Goal: Book appointment/travel/reservation: Book appointment/travel/reservation

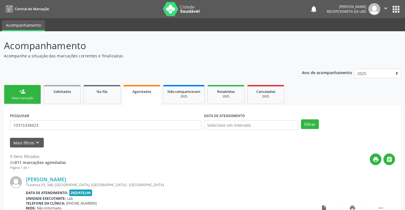
click at [26, 96] on div "Nova marcação" at bounding box center [22, 98] width 28 height 4
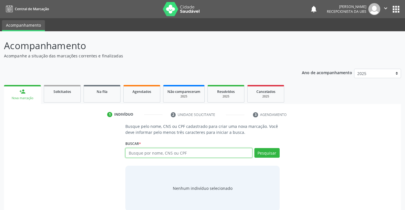
click at [167, 156] on input "text" at bounding box center [188, 153] width 127 height 10
type input "709805046935490"
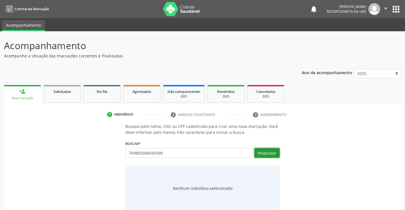
click at [269, 154] on button "Pesquisar" at bounding box center [266, 153] width 25 height 10
type input "709805046935490"
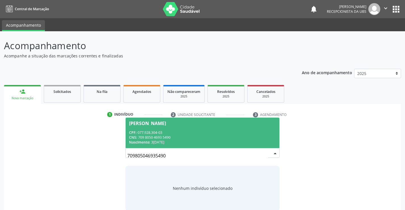
click at [154, 132] on div "CPF: 077.928.304-03" at bounding box center [202, 132] width 147 height 5
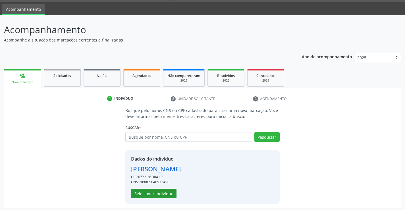
scroll to position [18, 0]
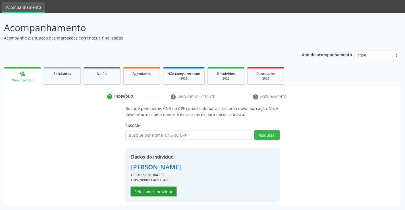
click at [143, 192] on button "Selecionar indivíduo" at bounding box center [153, 192] width 45 height 10
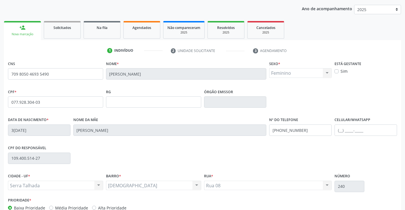
scroll to position [98, 0]
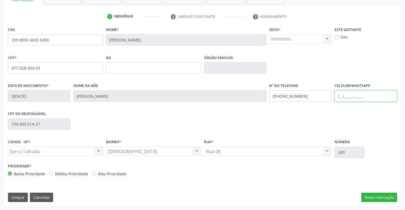
click at [347, 96] on input "text" at bounding box center [366, 95] width 63 height 11
type input "[PHONE_NUMBER]"
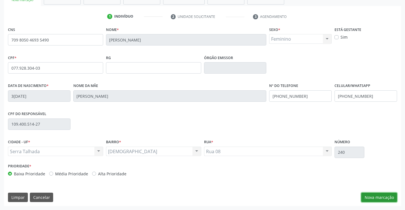
click at [374, 198] on button "Nova marcação" at bounding box center [379, 198] width 36 height 10
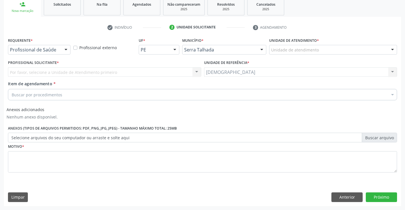
scroll to position [87, 0]
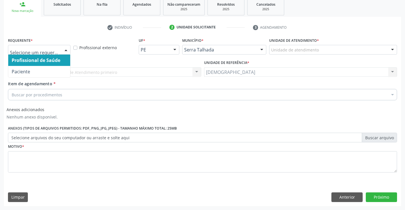
click at [66, 48] on div at bounding box center [66, 50] width 9 height 10
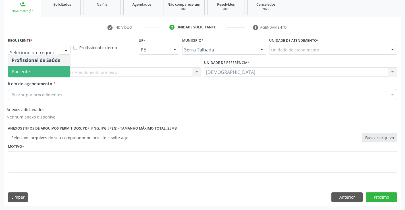
click at [30, 74] on span "Paciente" at bounding box center [39, 71] width 62 height 11
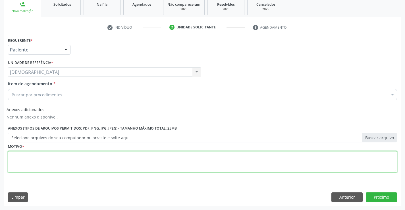
click at [31, 163] on textarea at bounding box center [202, 162] width 389 height 22
type textarea "."
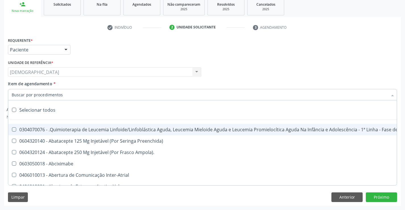
click at [45, 90] on div at bounding box center [202, 94] width 389 height 11
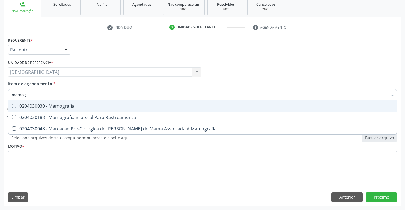
type input "mamogr"
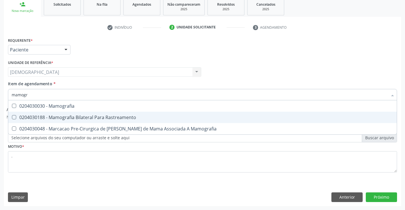
click at [59, 116] on div "0204030188 - Mamografia Bilateral Para Rastreamento" at bounding box center [203, 117] width 382 height 5
checkbox Rastreamento "true"
click at [383, 198] on button "Próximo" at bounding box center [381, 197] width 31 height 10
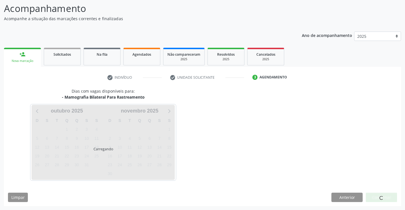
scroll to position [37, 0]
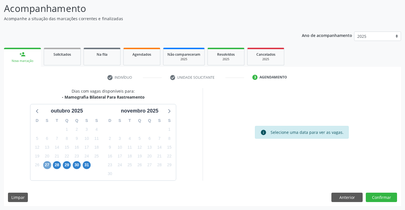
click at [47, 166] on span "27" at bounding box center [47, 165] width 8 height 8
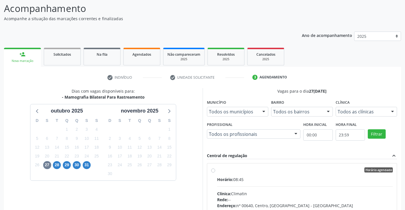
click at [235, 172] on div "Horário agendado" at bounding box center [305, 169] width 176 height 5
click at [215, 172] on input "Horário agendado Horário: 08:45 Clínica: Climatin Rede: -- Endereço: nº 00640, …" at bounding box center [213, 169] width 4 height 5
radio input "true"
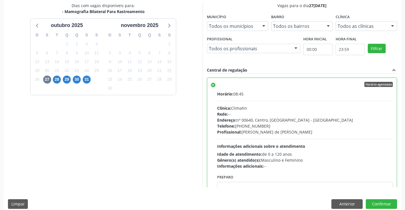
scroll to position [125, 0]
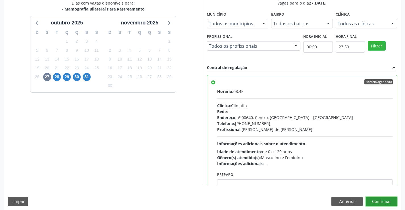
click at [378, 202] on button "Confirmar" at bounding box center [381, 202] width 31 height 10
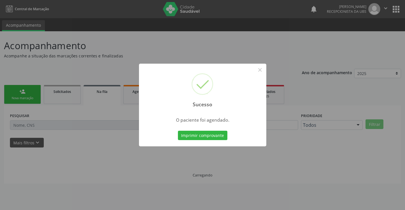
scroll to position [0, 0]
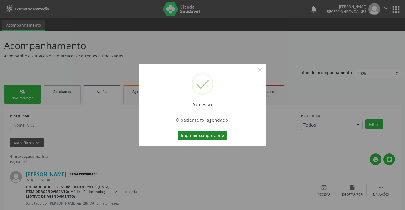
click at [198, 136] on button "Imprimir comprovante" at bounding box center [202, 136] width 49 height 10
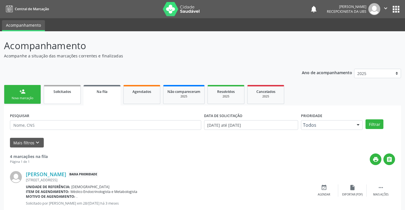
drag, startPoint x: 18, startPoint y: 92, endPoint x: 44, endPoint y: 98, distance: 26.4
click at [19, 92] on link "person_add Nova marcação" at bounding box center [22, 94] width 37 height 19
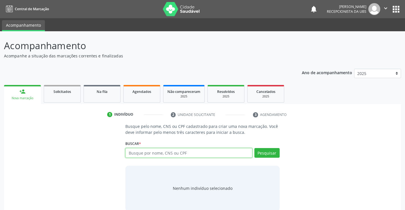
click at [174, 157] on input "text" at bounding box center [188, 153] width 127 height 10
type input "702403563464526"
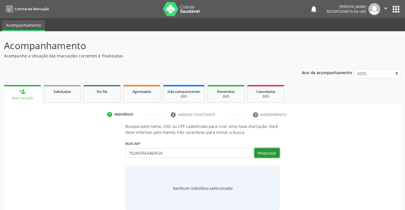
click at [261, 152] on button "Pesquisar" at bounding box center [266, 153] width 25 height 10
type input "702403563464526"
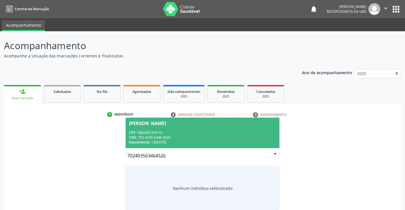
click at [175, 137] on div "CNS: 702 4035 6346 4526" at bounding box center [202, 137] width 147 height 5
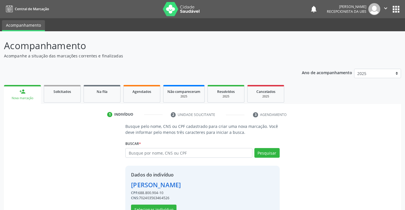
scroll to position [18, 0]
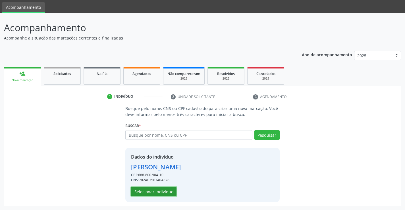
click at [159, 193] on button "Selecionar indivíduo" at bounding box center [153, 192] width 45 height 10
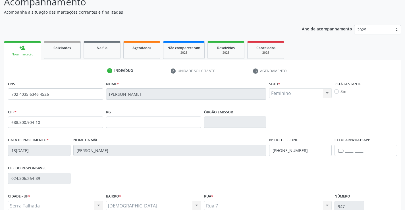
scroll to position [98, 0]
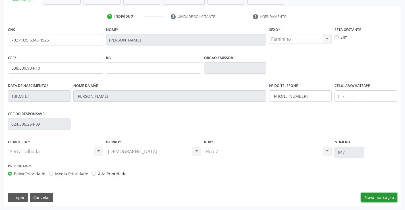
click at [374, 199] on button "Nova marcação" at bounding box center [379, 198] width 36 height 10
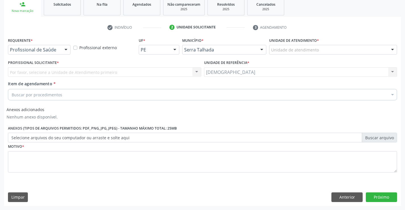
scroll to position [87, 0]
click at [64, 48] on div at bounding box center [66, 50] width 9 height 10
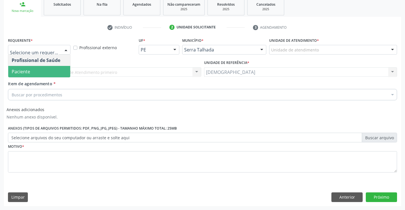
click at [27, 70] on span "Paciente" at bounding box center [21, 72] width 18 height 6
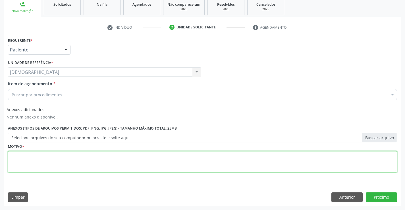
click at [13, 159] on textarea at bounding box center [202, 162] width 389 height 22
type textarea "."
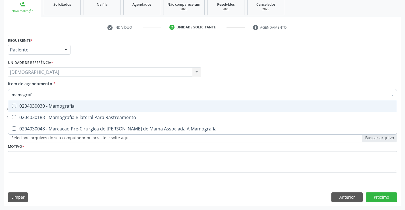
type input "mamografi"
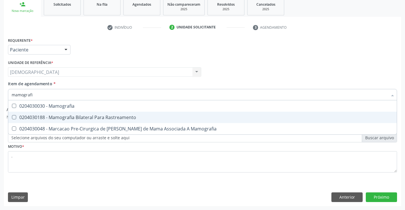
click at [96, 119] on div "0204030188 - Mamografia Bilateral Para Rastreamento" at bounding box center [203, 117] width 382 height 5
checkbox Rastreamento "true"
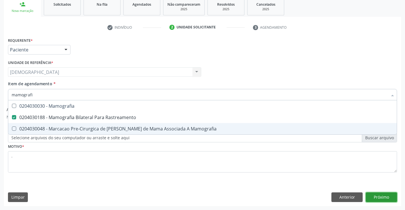
click at [389, 199] on button "Próximo" at bounding box center [381, 197] width 31 height 10
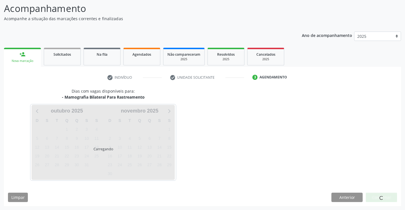
scroll to position [37, 0]
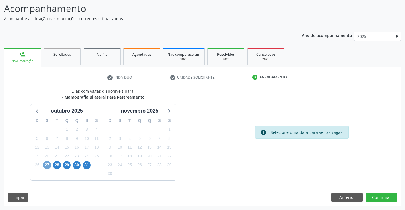
click at [47, 165] on span "27" at bounding box center [47, 165] width 8 height 8
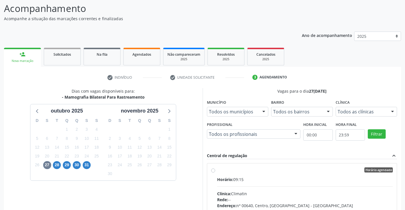
click at [217, 171] on label "Horário agendado Horário: 09:15 Clínica: Climatin Rede: -- Endereço: nº 00640, …" at bounding box center [305, 210] width 176 height 87
click at [214, 171] on input "Horário agendado Horário: 09:15 Clínica: Climatin Rede: -- Endereço: nº 00640, …" at bounding box center [213, 169] width 4 height 5
radio input "true"
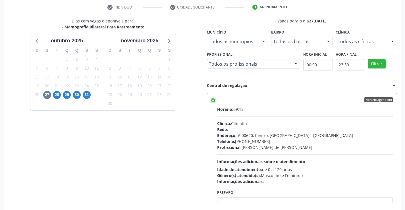
scroll to position [130, 0]
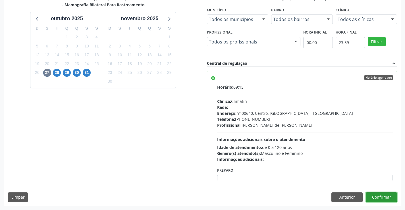
click at [379, 197] on button "Confirmar" at bounding box center [381, 197] width 31 height 10
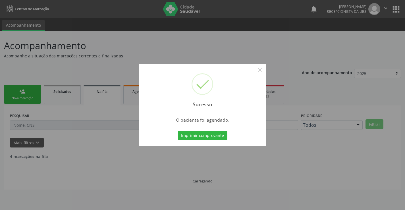
scroll to position [0, 0]
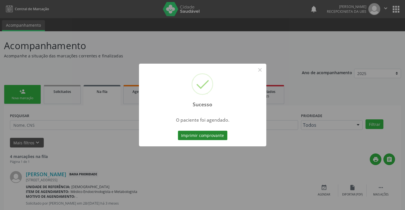
click at [189, 132] on button "Imprimir comprovante" at bounding box center [202, 136] width 49 height 10
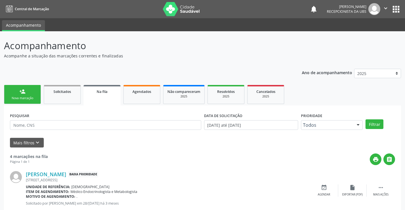
click at [30, 94] on link "person_add Nova marcação" at bounding box center [22, 94] width 37 height 19
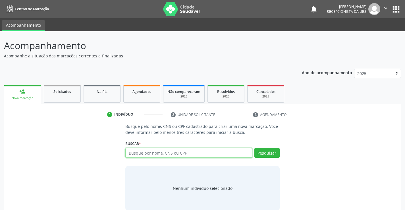
click at [134, 149] on input "text" at bounding box center [188, 153] width 127 height 10
type input "7000004441430003"
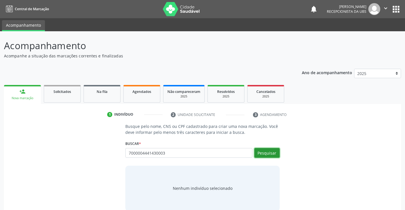
click at [270, 156] on button "Pesquisar" at bounding box center [266, 153] width 25 height 10
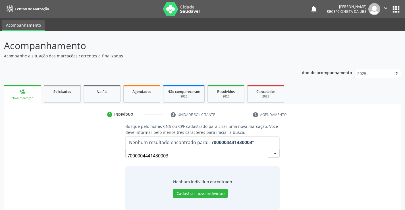
click at [161, 157] on input "7000004441430003" at bounding box center [197, 155] width 140 height 11
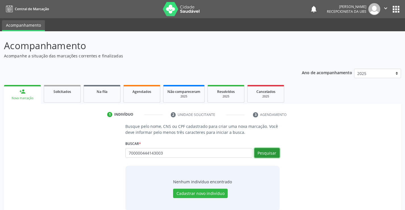
click at [263, 154] on button "Pesquisar" at bounding box center [266, 153] width 25 height 10
click at [210, 162] on div "Busque pelo nome, CNS ou CPF cadastrado para criar uma nova marcação. Você deve…" at bounding box center [202, 167] width 162 height 88
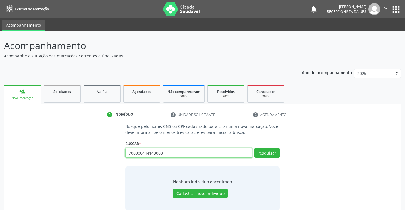
click at [178, 153] on input "700000444143003" at bounding box center [188, 153] width 127 height 10
type input "7"
click at [167, 156] on input "text" at bounding box center [188, 153] width 127 height 10
type input "7"
type input "[PERSON_NAME]"
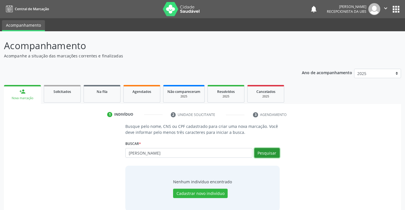
click at [262, 153] on button "Pesquisar" at bounding box center [266, 153] width 25 height 10
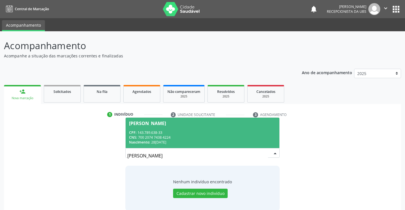
click at [194, 135] on div "CNS: 700 2074 7438 4224" at bounding box center [202, 137] width 147 height 5
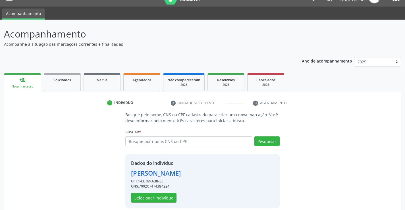
scroll to position [18, 0]
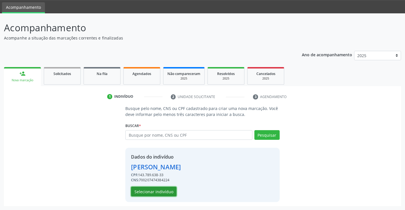
click at [152, 191] on button "Selecionar indivíduo" at bounding box center [153, 192] width 45 height 10
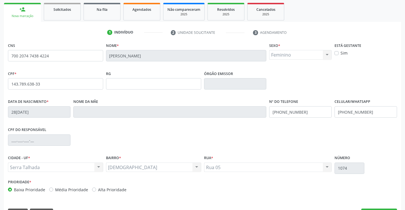
scroll to position [98, 0]
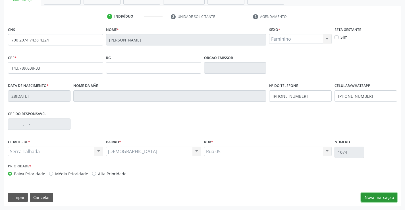
click at [379, 198] on button "Nova marcação" at bounding box center [379, 198] width 36 height 10
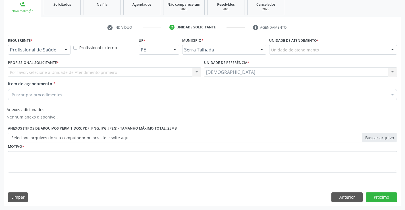
scroll to position [87, 0]
click at [64, 49] on div at bounding box center [66, 50] width 9 height 10
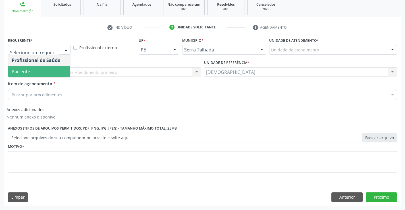
click at [31, 70] on span "Paciente" at bounding box center [39, 71] width 62 height 11
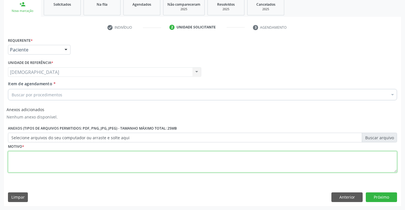
click at [16, 168] on textarea at bounding box center [202, 162] width 389 height 22
type textarea "."
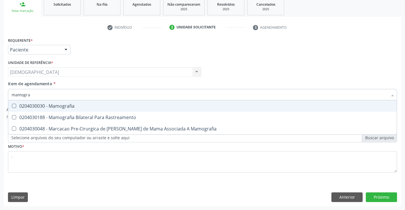
type input "mamograf"
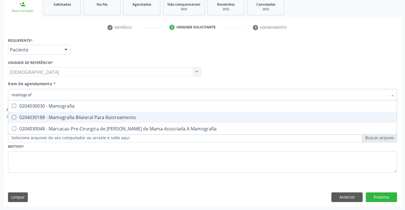
click at [49, 115] on div "0204030188 - Mamografia Bilateral Para Rastreamento" at bounding box center [203, 117] width 382 height 5
checkbox Rastreamento "true"
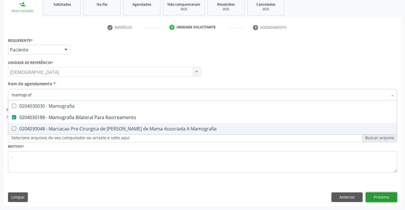
click at [379, 196] on button "Próximo" at bounding box center [381, 197] width 31 height 10
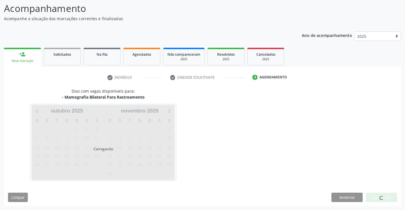
scroll to position [37, 0]
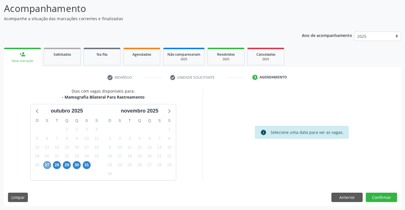
click at [49, 165] on span "27" at bounding box center [47, 165] width 8 height 8
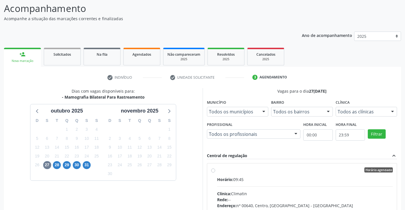
click at [269, 175] on label "Horário agendado Horário: 09:45 Clínica: Climatin Rede: -- Endereço: nº 00640, …" at bounding box center [305, 210] width 176 height 87
click at [215, 173] on input "Horário agendado Horário: 09:45 Clínica: Climatin Rede: -- Endereço: nº 00640, …" at bounding box center [213, 169] width 4 height 5
radio input "true"
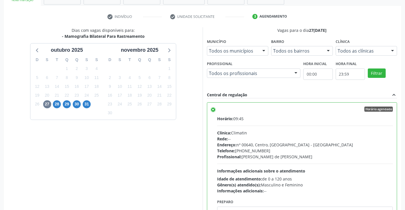
scroll to position [116, 0]
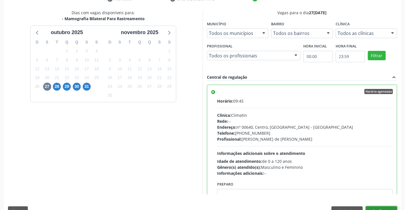
click at [379, 207] on button "Confirmar" at bounding box center [381, 211] width 31 height 10
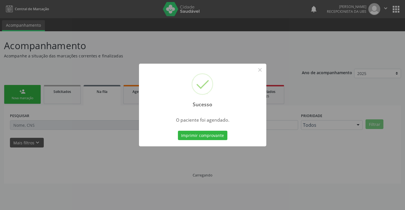
scroll to position [0, 0]
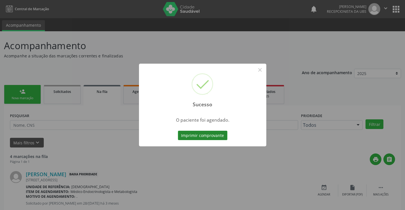
click at [206, 136] on button "Imprimir comprovante" at bounding box center [202, 136] width 49 height 10
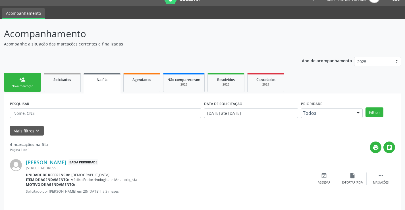
scroll to position [2, 0]
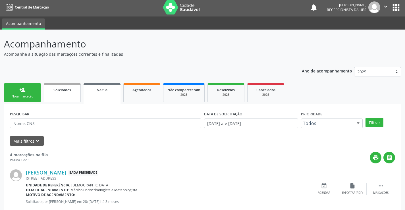
click at [66, 96] on link "Solicitados" at bounding box center [62, 92] width 37 height 19
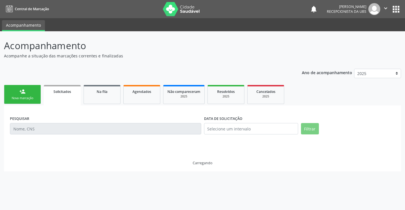
scroll to position [0, 0]
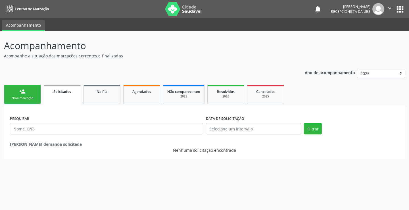
click at [31, 96] on div "Nova marcação" at bounding box center [22, 98] width 28 height 4
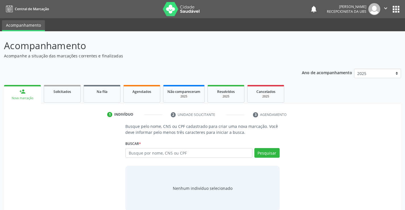
click at [22, 98] on div "Nova marcação" at bounding box center [22, 98] width 29 height 4
